Goal: Task Accomplishment & Management: Manage account settings

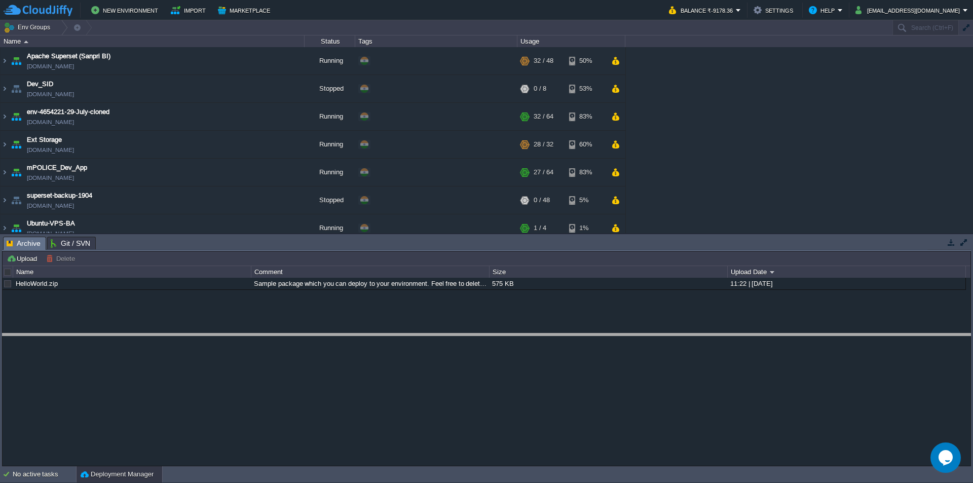
drag, startPoint x: 267, startPoint y: 250, endPoint x: 271, endPoint y: 347, distance: 96.9
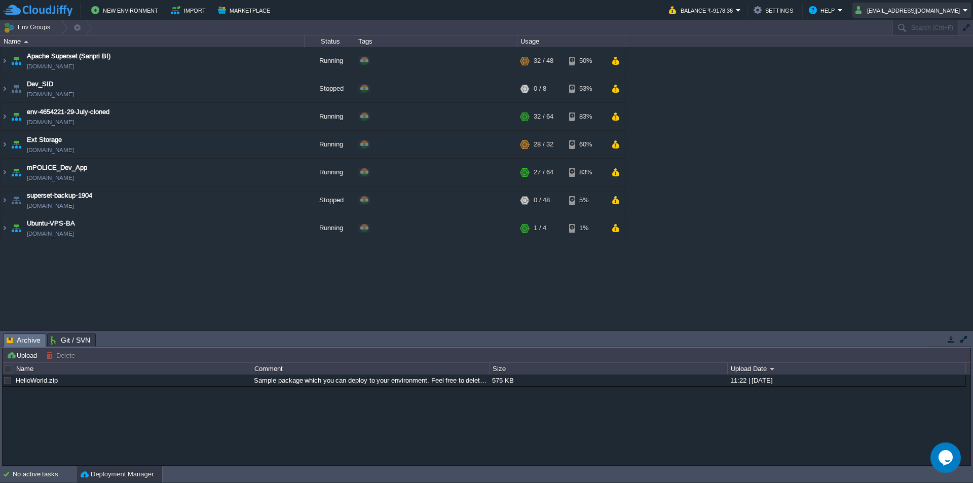
click at [938, 14] on button "devops@sanpri.net" at bounding box center [909, 10] width 107 height 12
click at [911, 55] on span "Sign out" at bounding box center [917, 54] width 24 height 8
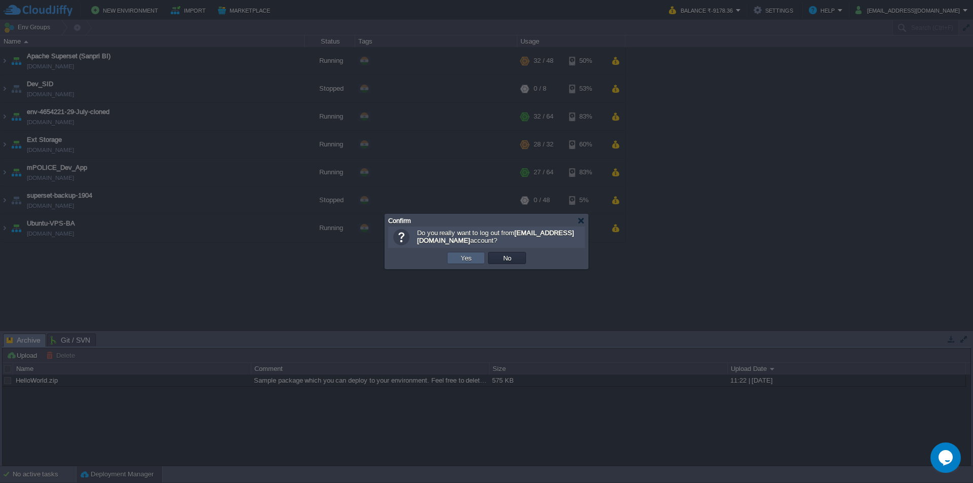
click at [474, 260] on td "Yes" at bounding box center [466, 258] width 38 height 12
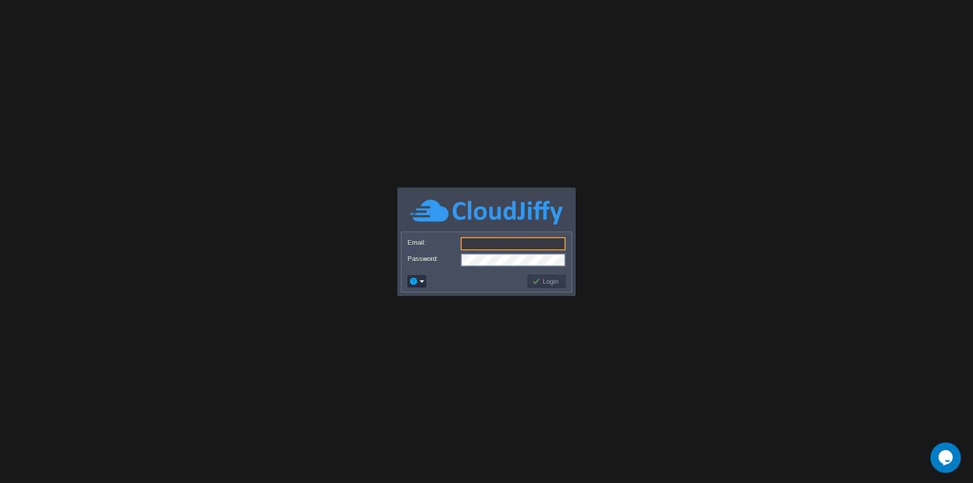
type input "[EMAIL_ADDRESS][PERSON_NAME][DOMAIN_NAME]"
click at [555, 278] on button "Login" at bounding box center [546, 281] width 29 height 9
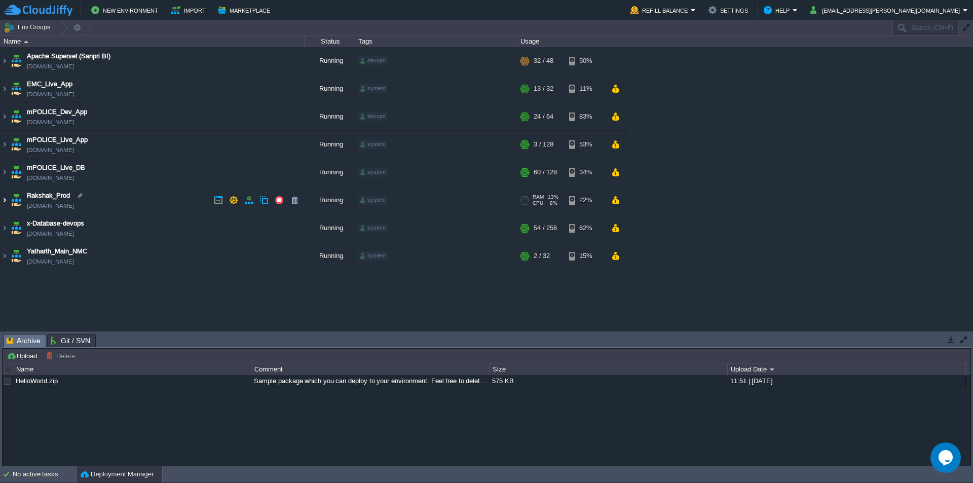
click at [3, 201] on img at bounding box center [5, 200] width 8 height 27
